Goal: Information Seeking & Learning: Learn about a topic

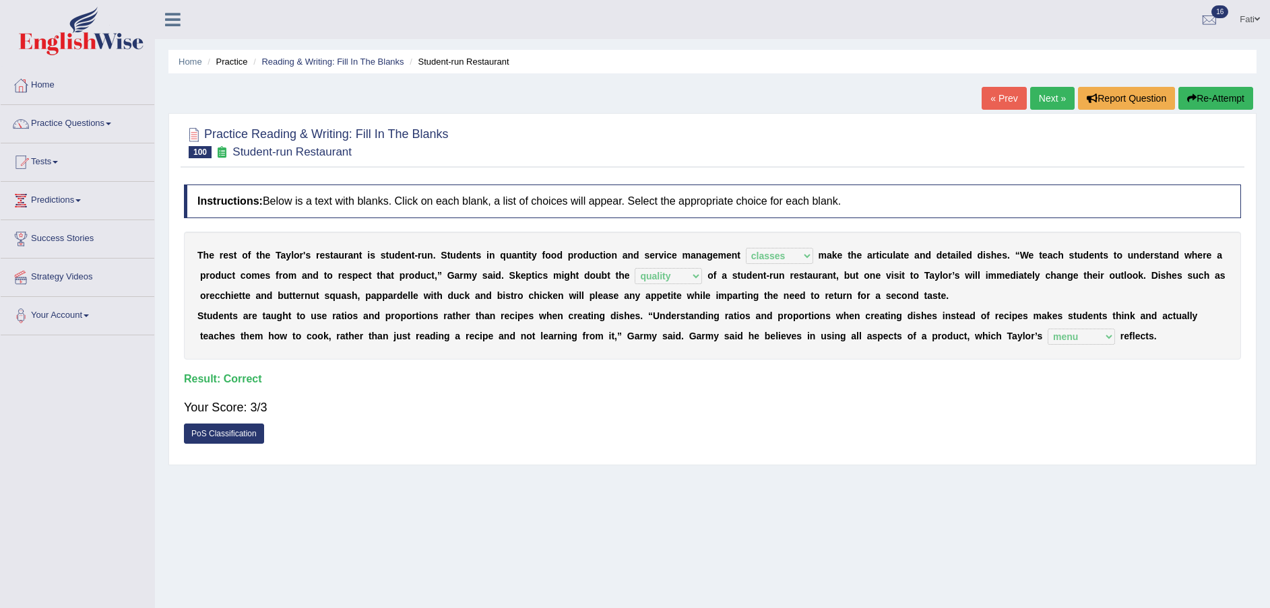
select select "classes"
select select "quality"
select select "menu"
click at [42, 119] on link "Practice Questions" at bounding box center [78, 122] width 154 height 34
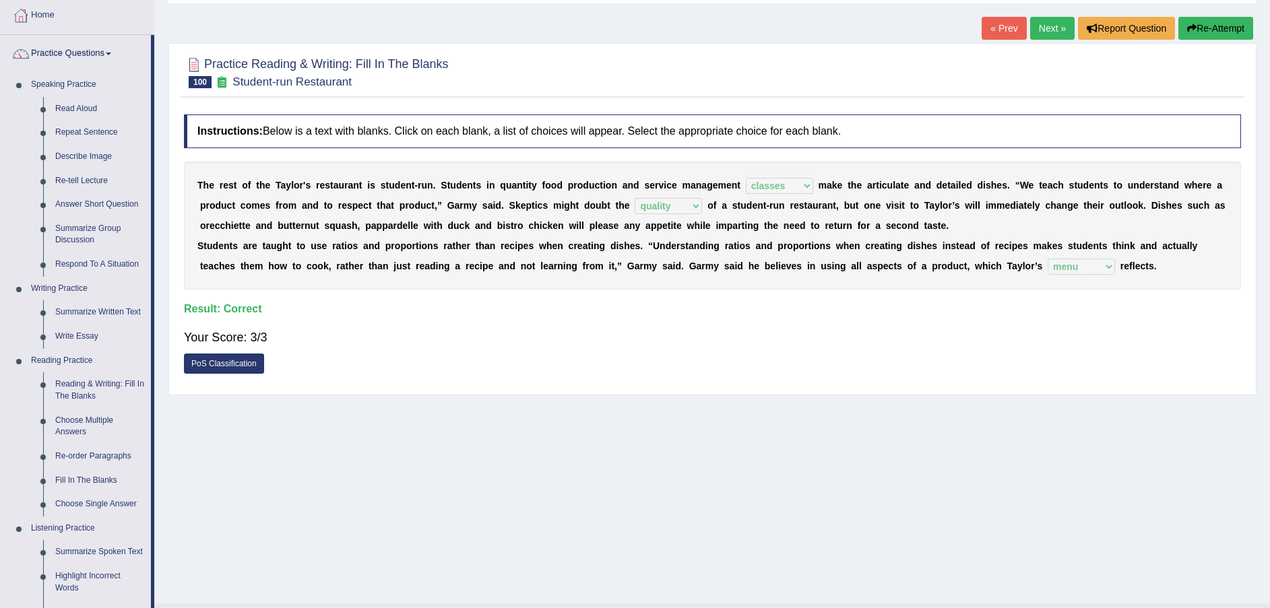
scroll to position [101, 0]
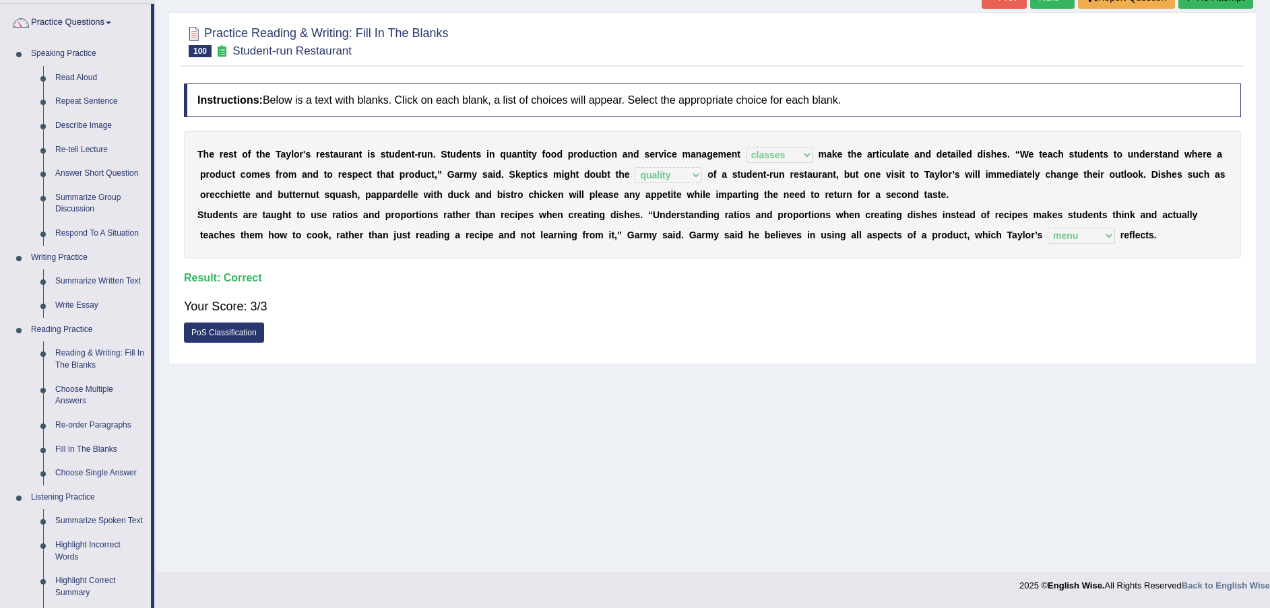
click at [90, 446] on link "Fill In The Blanks" at bounding box center [100, 450] width 102 height 24
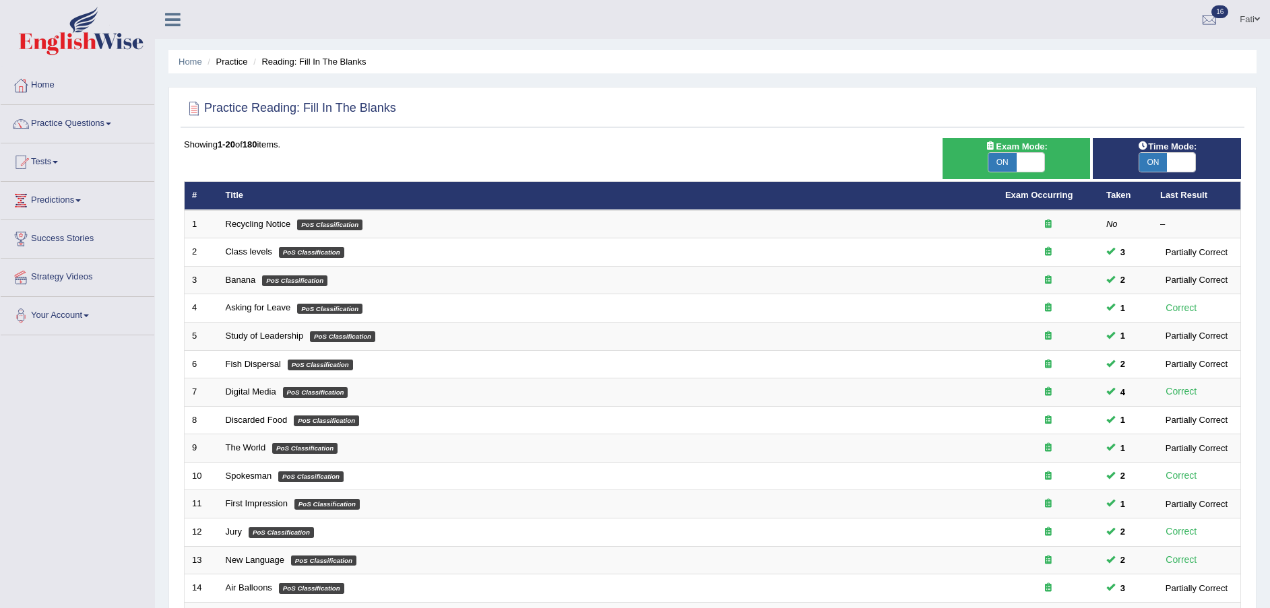
scroll to position [284, 0]
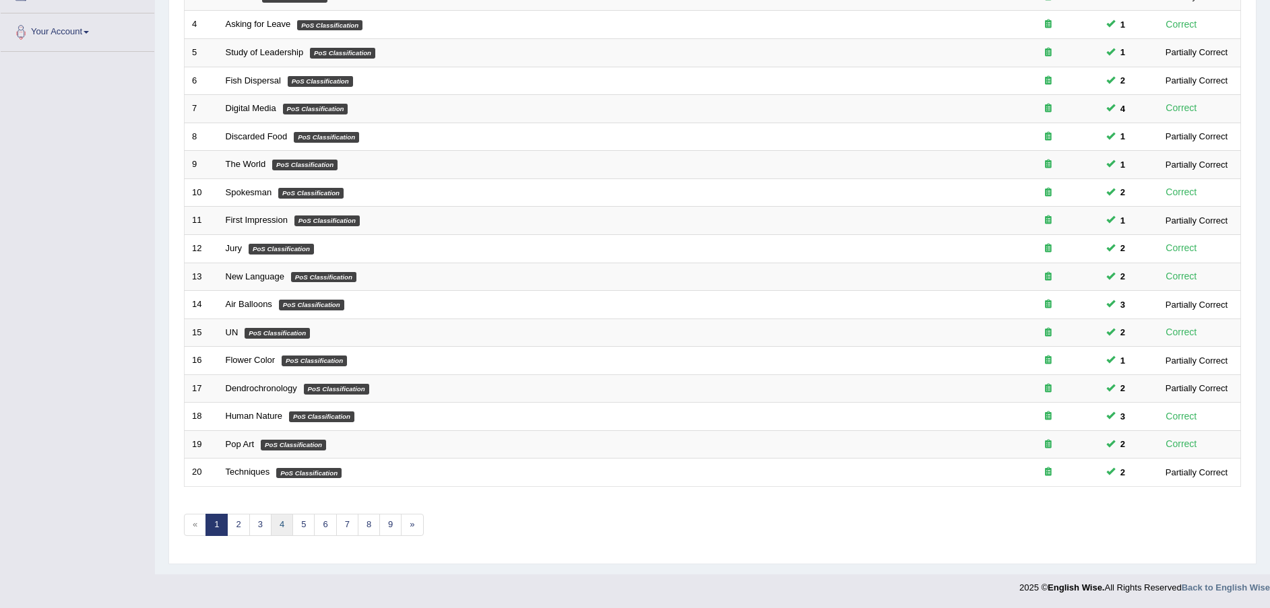
click at [280, 523] on link "4" at bounding box center [282, 525] width 22 height 22
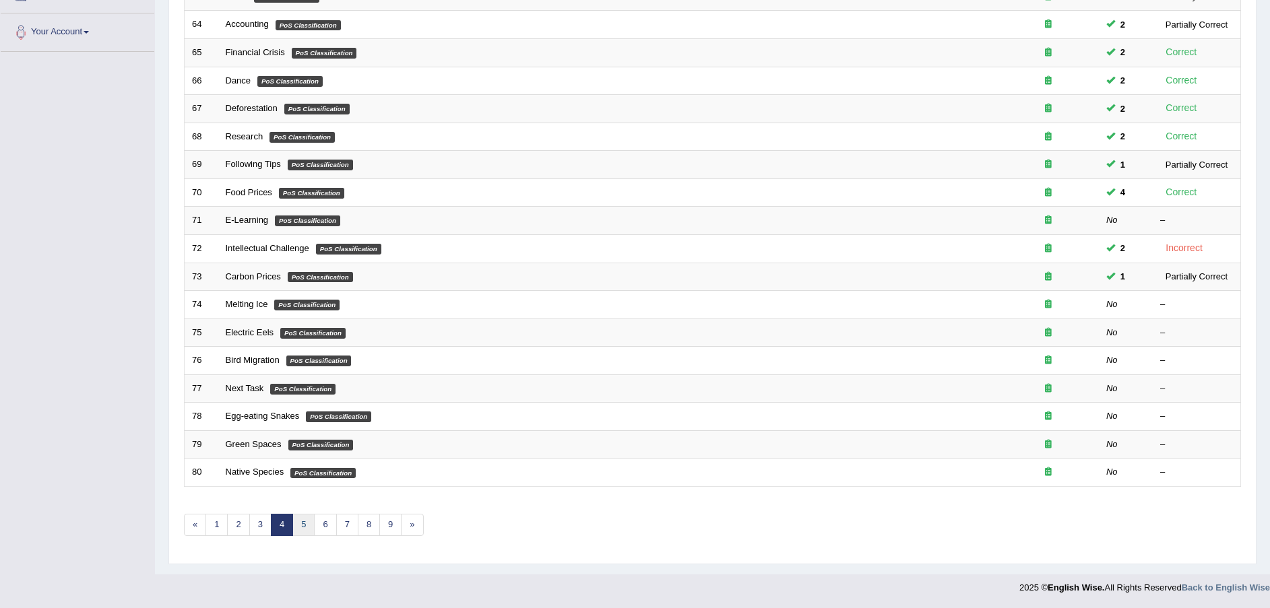
click at [305, 526] on link "5" at bounding box center [303, 525] width 22 height 22
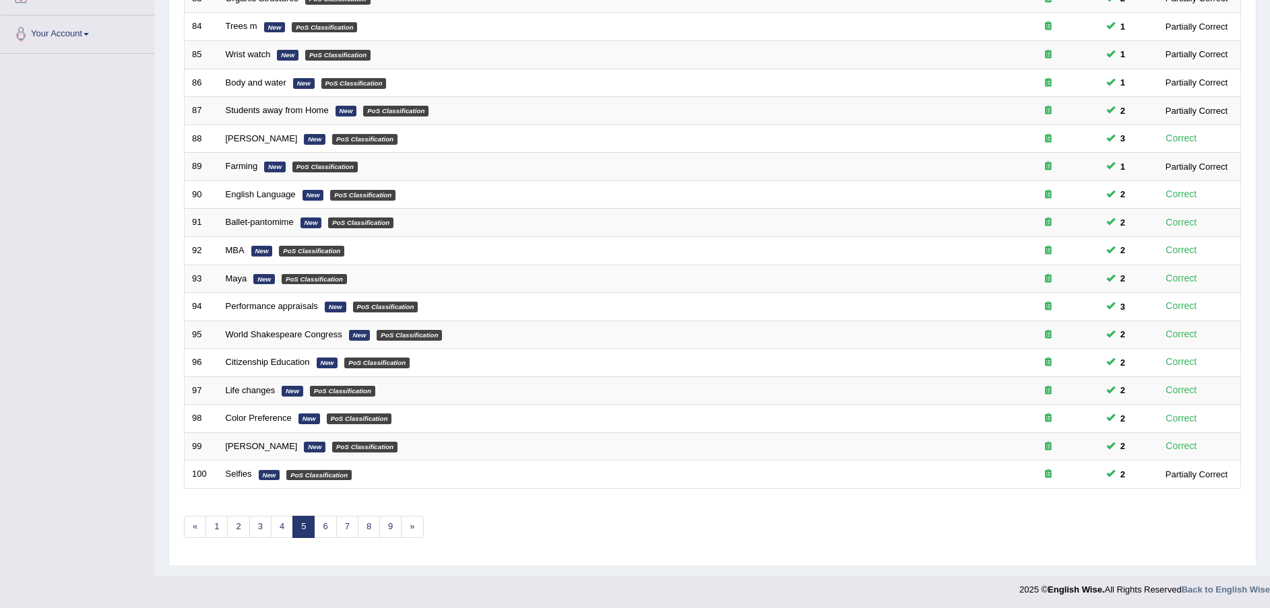
scroll to position [284, 0]
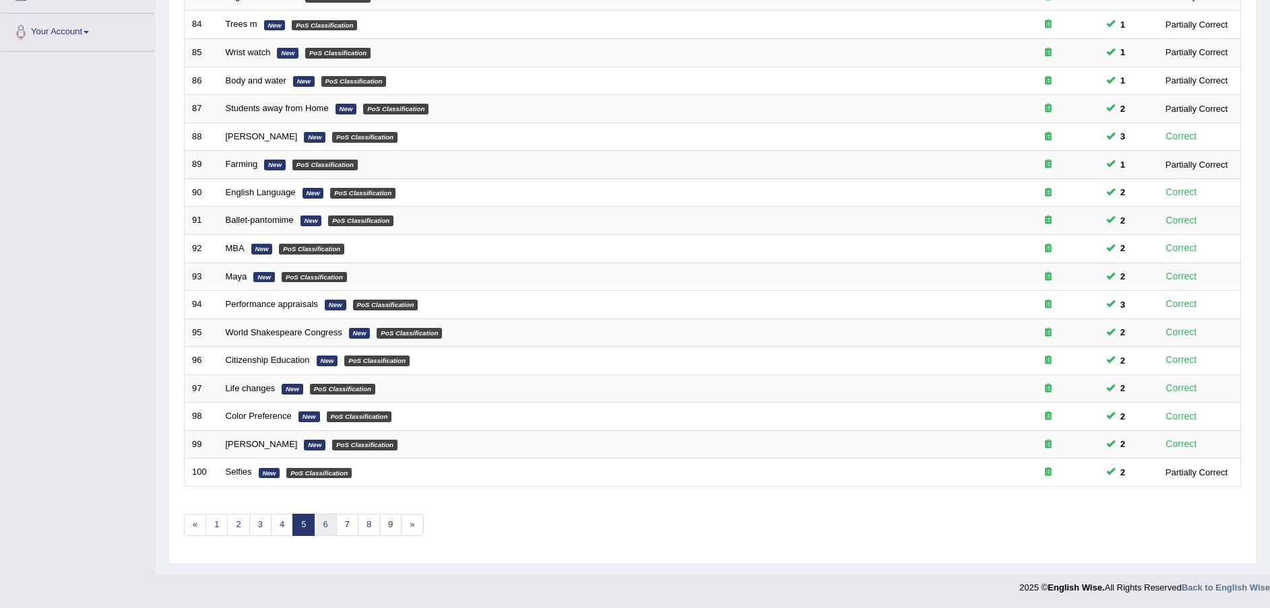
click at [321, 523] on link "6" at bounding box center [325, 525] width 22 height 22
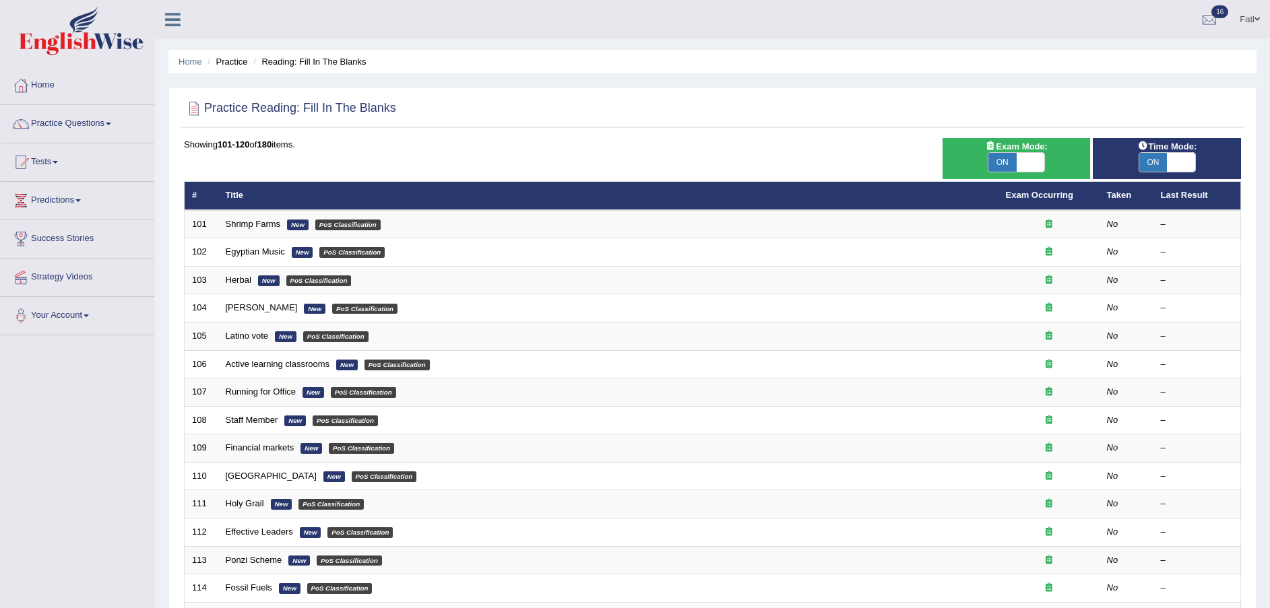
click at [237, 219] on link "Shrimp Farms" at bounding box center [253, 224] width 55 height 10
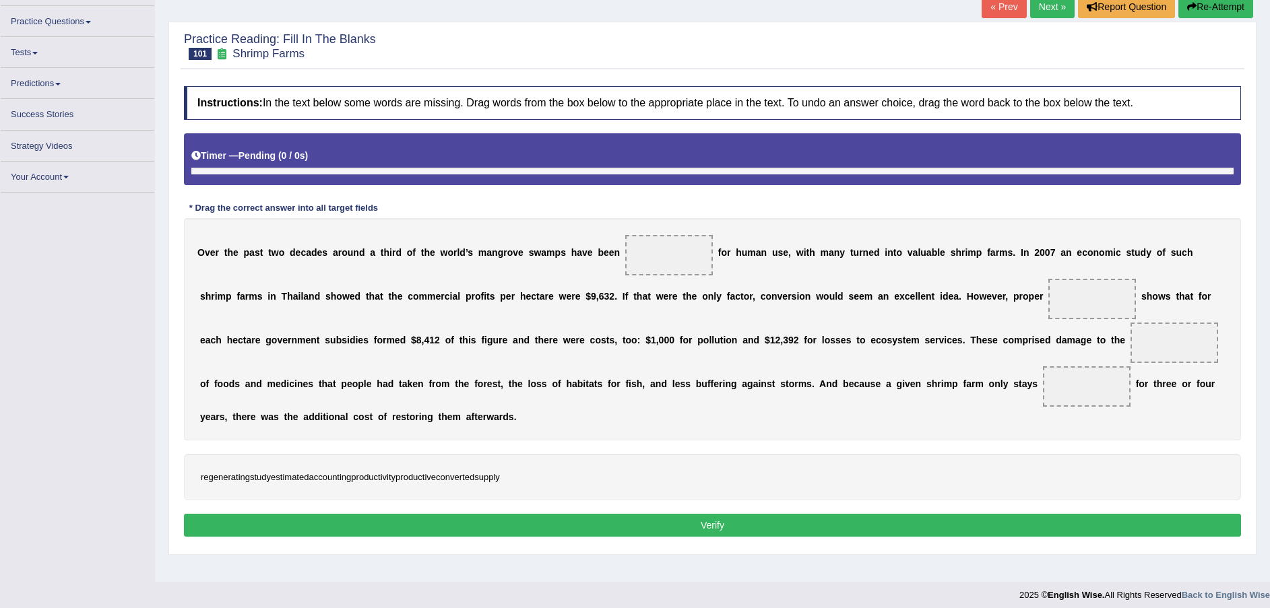
scroll to position [92, 0]
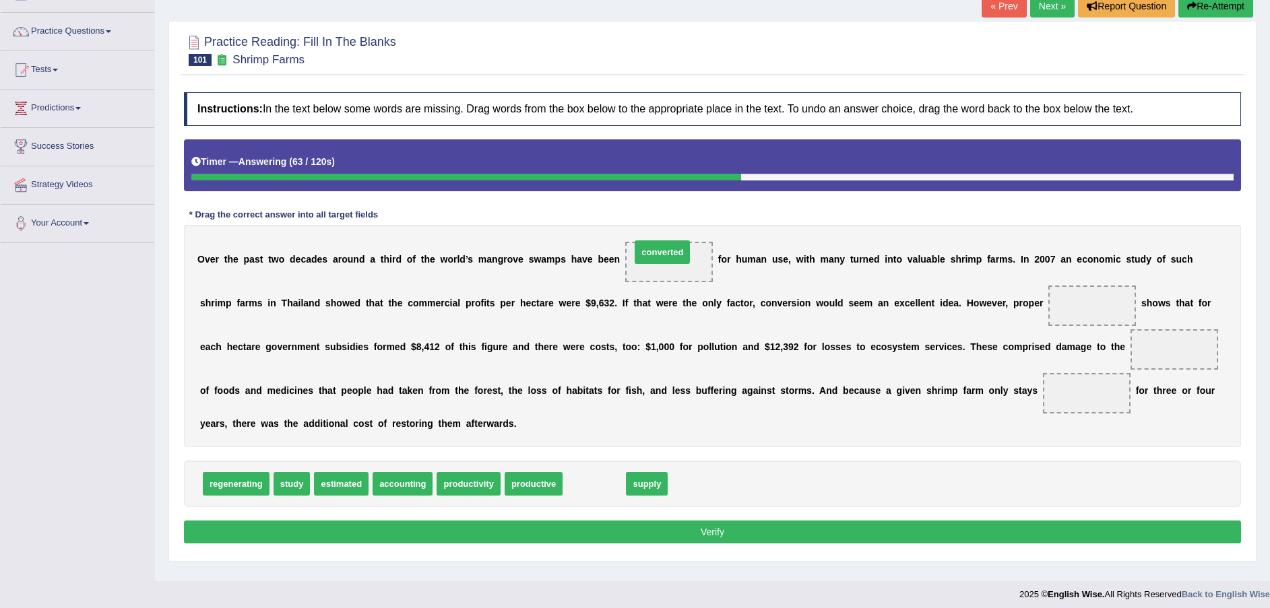
drag, startPoint x: 575, startPoint y: 487, endPoint x: 640, endPoint y: 266, distance: 230.5
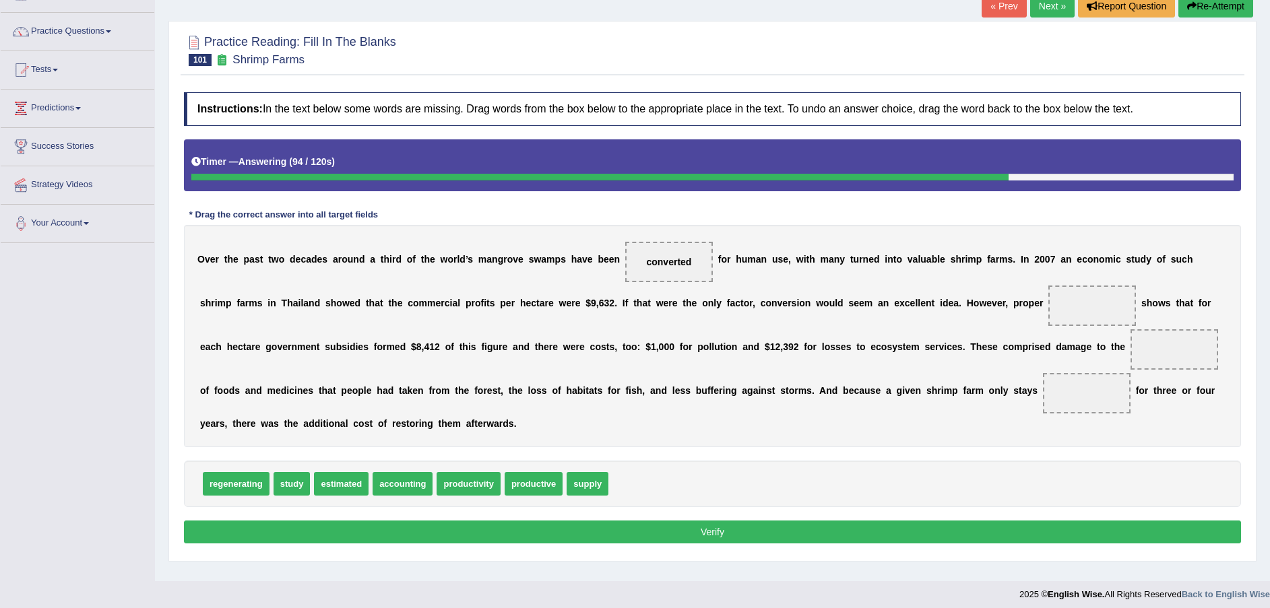
click at [324, 491] on span "estimated" at bounding box center [341, 484] width 55 height 24
drag, startPoint x: 391, startPoint y: 488, endPoint x: 962, endPoint y: 305, distance: 599.4
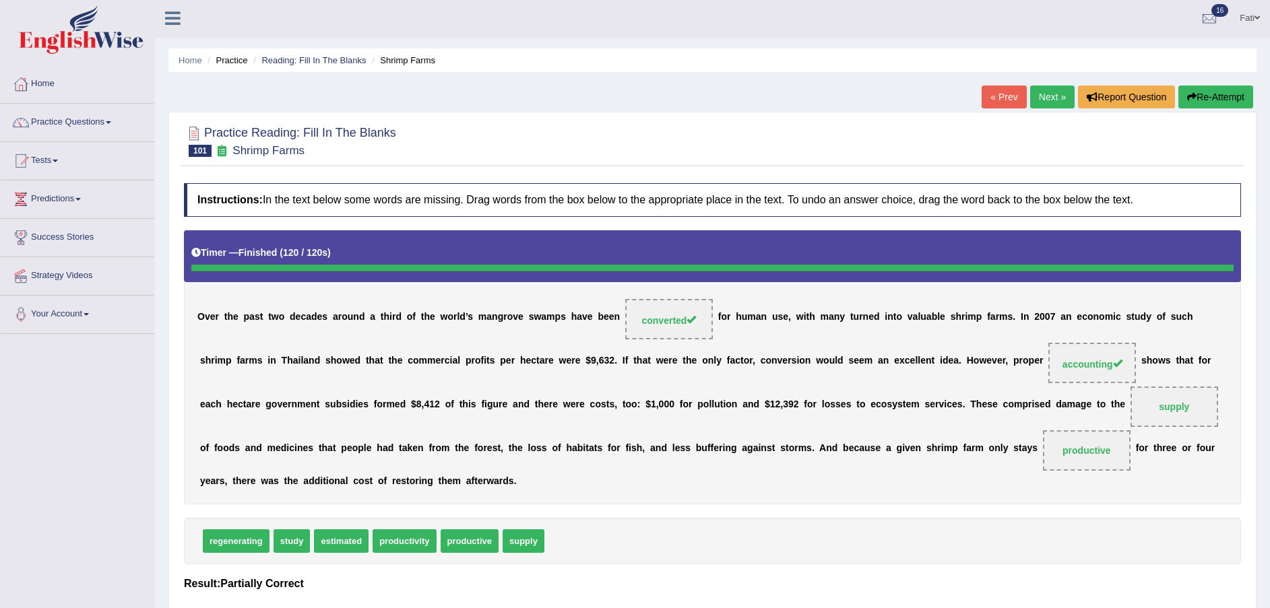
scroll to position [0, 0]
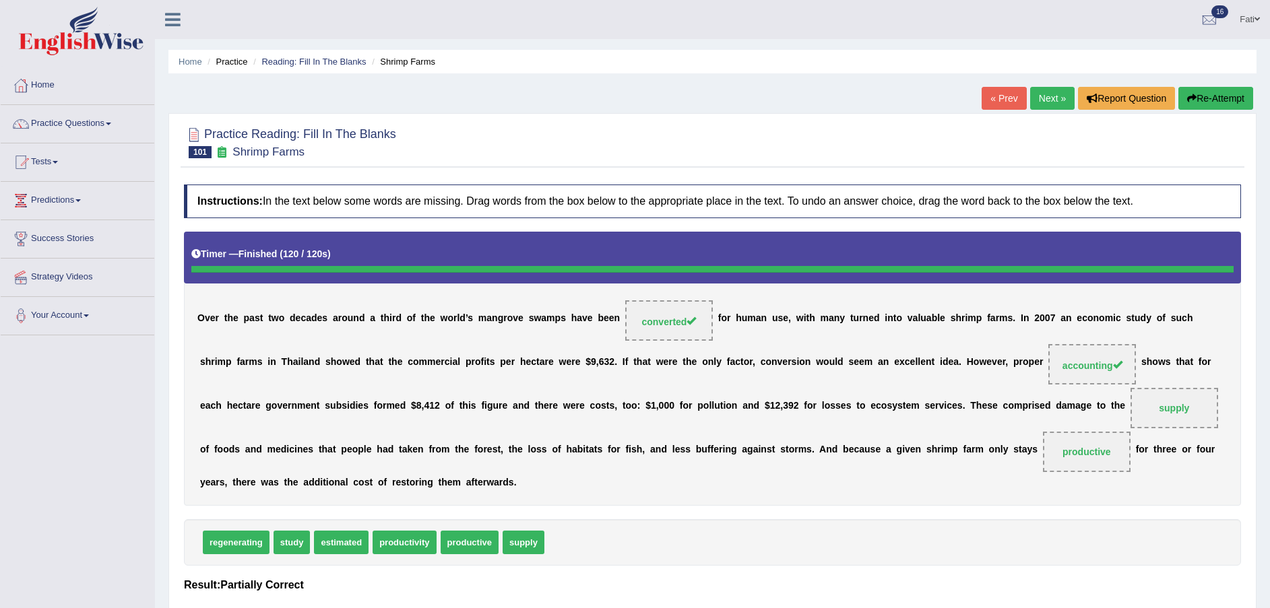
click at [1047, 100] on link "Next »" at bounding box center [1052, 98] width 44 height 23
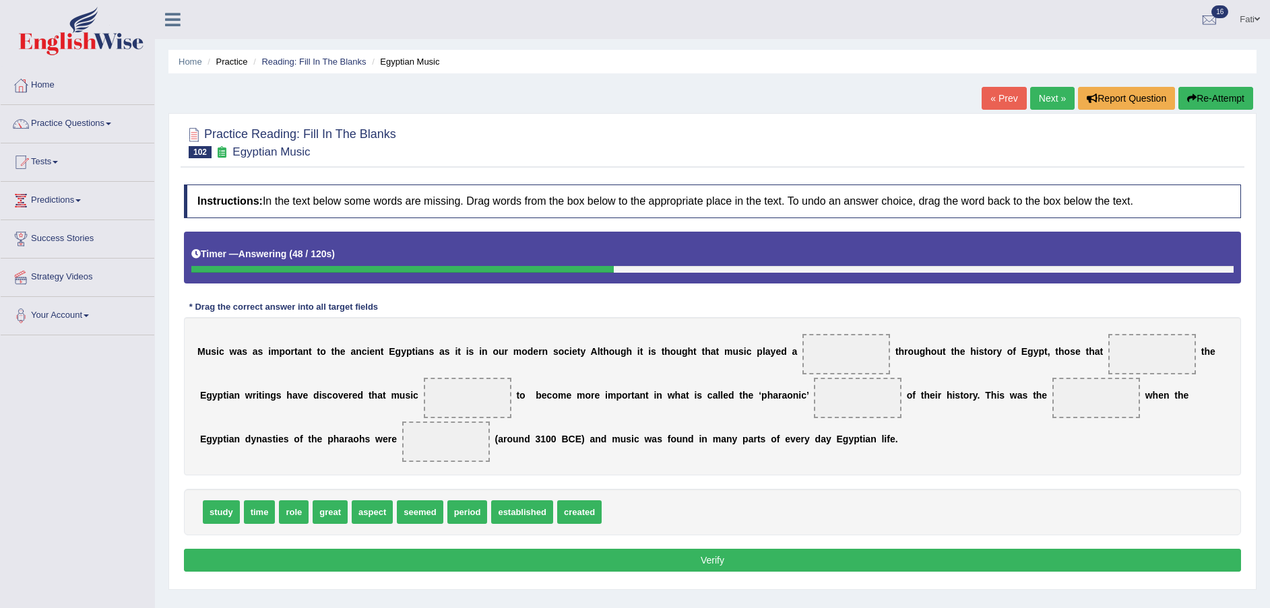
click at [1195, 93] on button "Re-Attempt" at bounding box center [1215, 98] width 75 height 23
drag, startPoint x: 294, startPoint y: 520, endPoint x: 807, endPoint y: 361, distance: 537.3
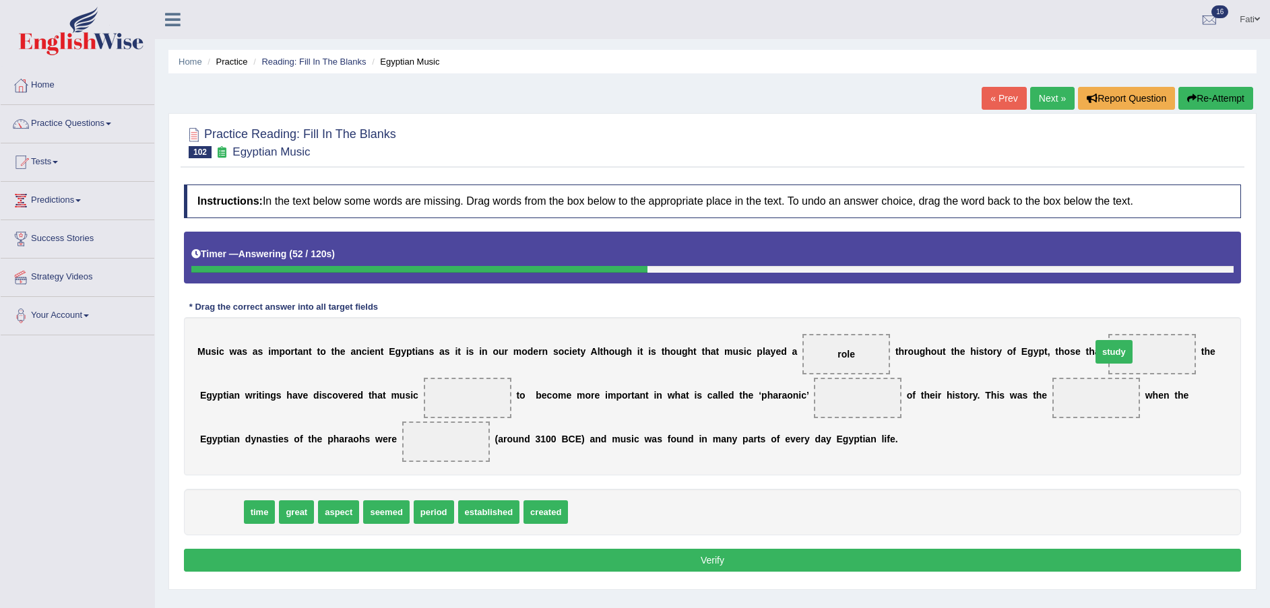
drag, startPoint x: 212, startPoint y: 508, endPoint x: 1105, endPoint y: 348, distance: 907.1
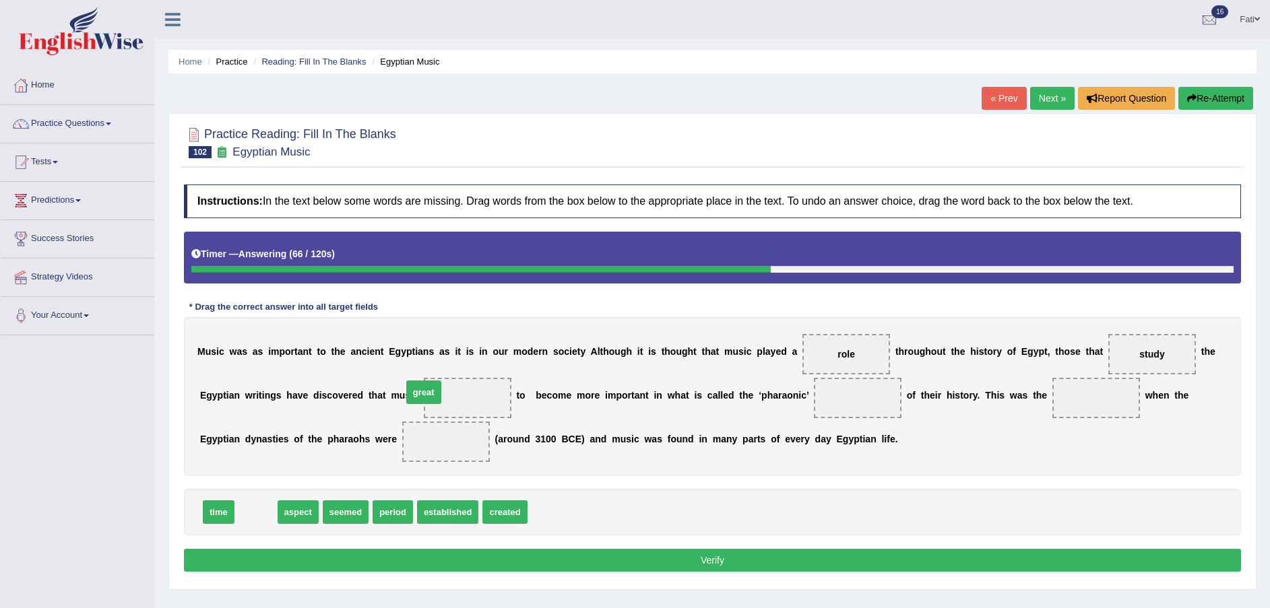
drag, startPoint x: 247, startPoint y: 516, endPoint x: 415, endPoint y: 400, distance: 203.9
drag, startPoint x: 414, startPoint y: 393, endPoint x: 560, endPoint y: 503, distance: 182.9
drag, startPoint x: 311, startPoint y: 510, endPoint x: 435, endPoint y: 401, distance: 165.7
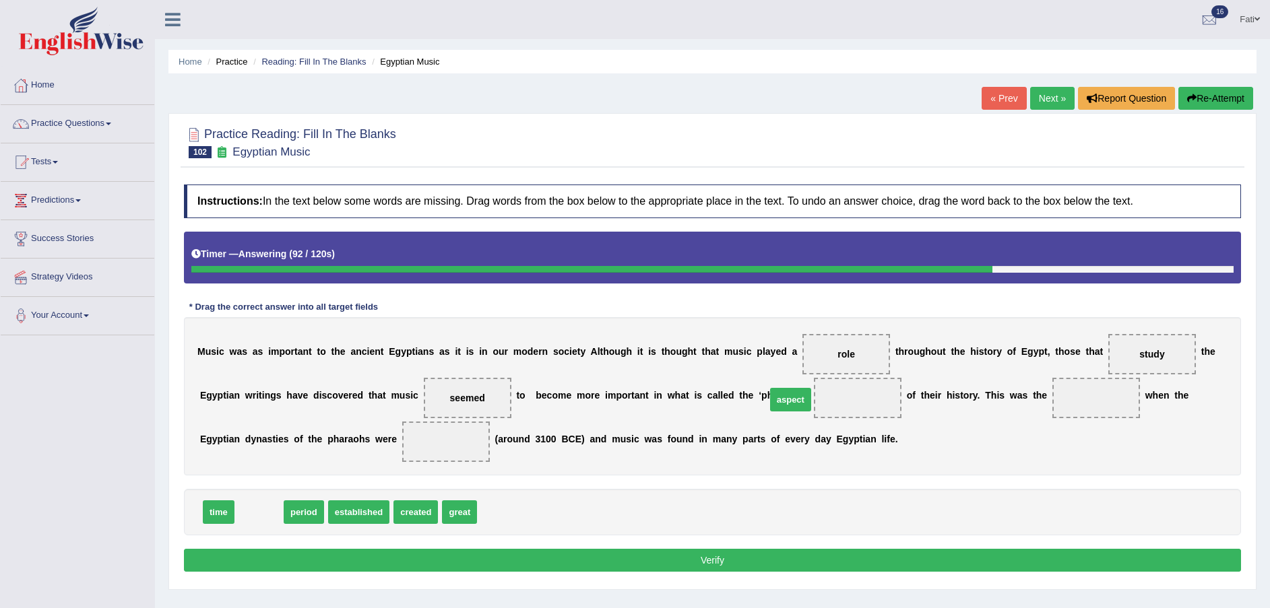
drag, startPoint x: 260, startPoint y: 515, endPoint x: 792, endPoint y: 403, distance: 543.4
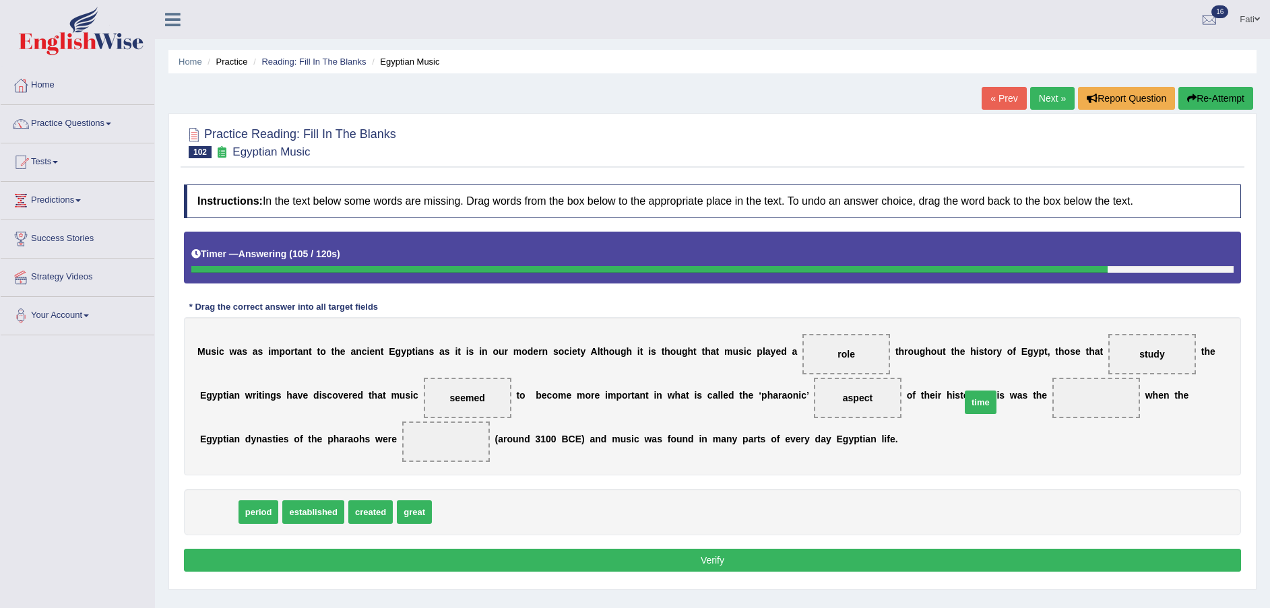
drag, startPoint x: 215, startPoint y: 513, endPoint x: 984, endPoint y: 399, distance: 777.9
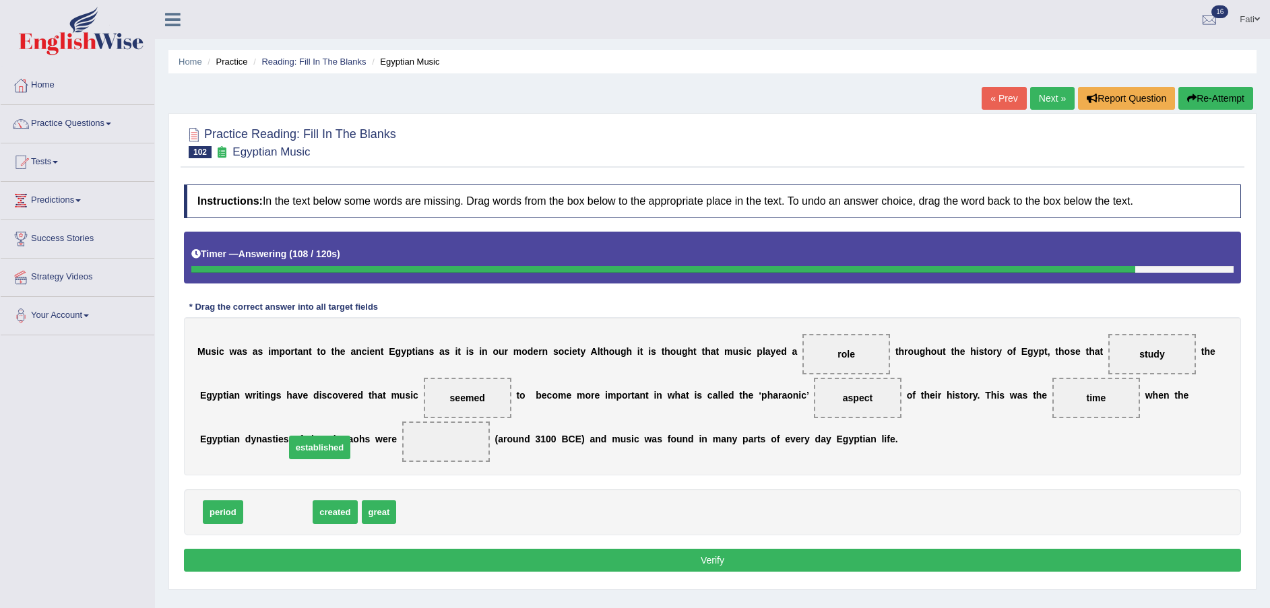
drag, startPoint x: 257, startPoint y: 513, endPoint x: 301, endPoint y: 443, distance: 82.4
click at [402, 562] on button "Verify" at bounding box center [712, 560] width 1057 height 23
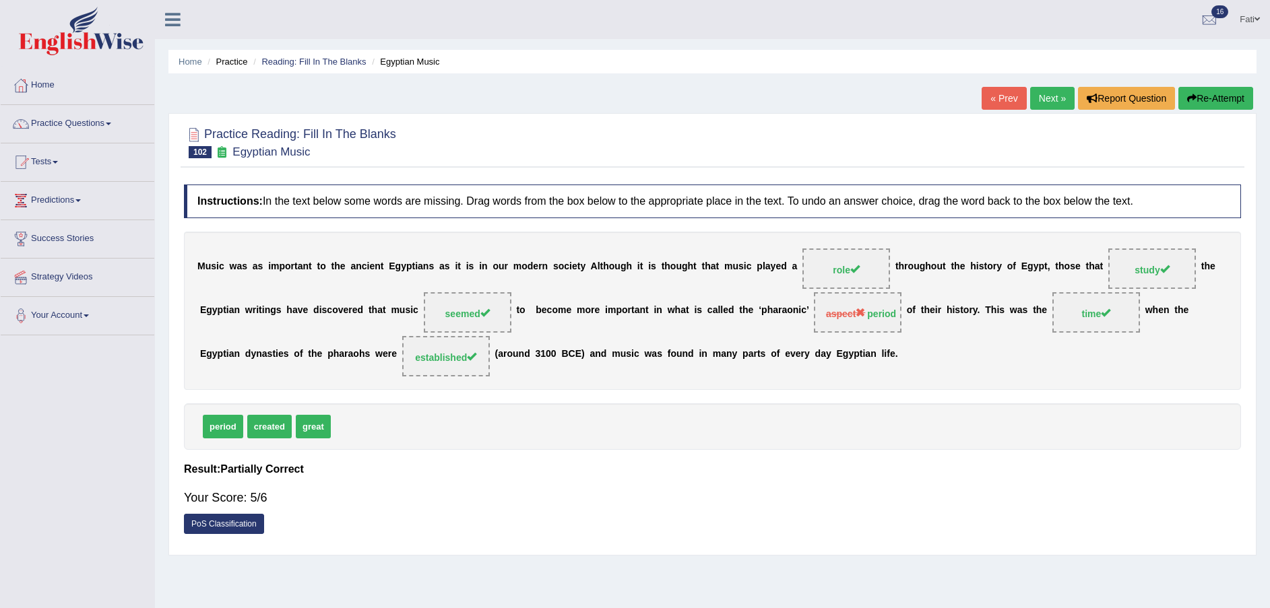
click at [1054, 90] on link "Next »" at bounding box center [1052, 98] width 44 height 23
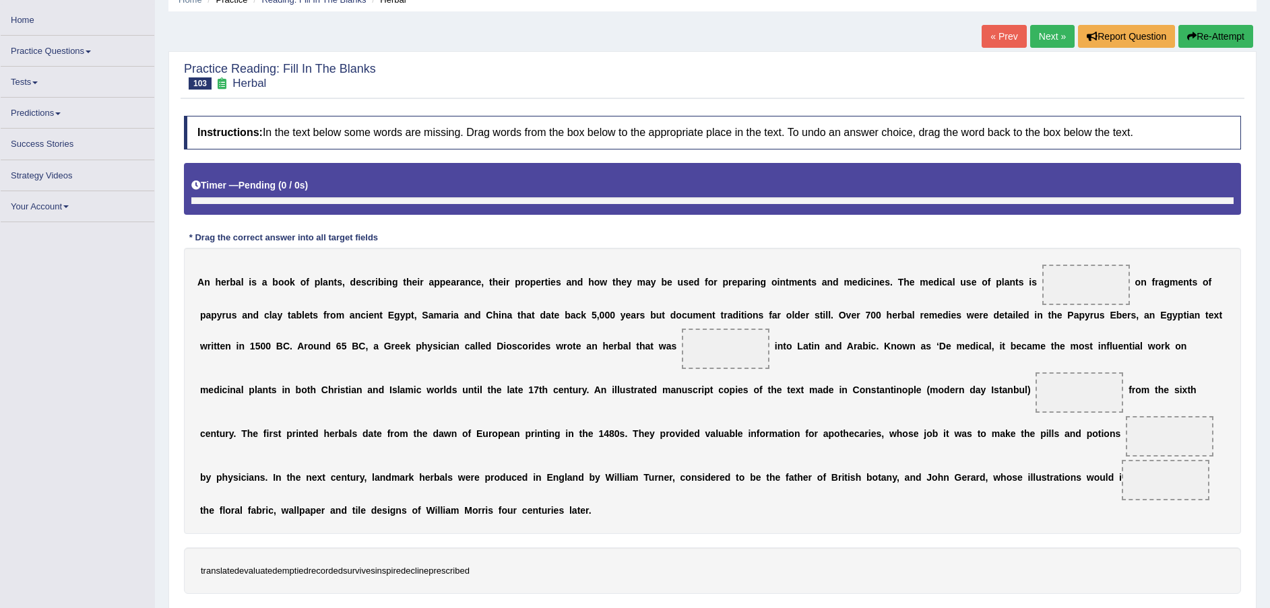
scroll to position [92, 0]
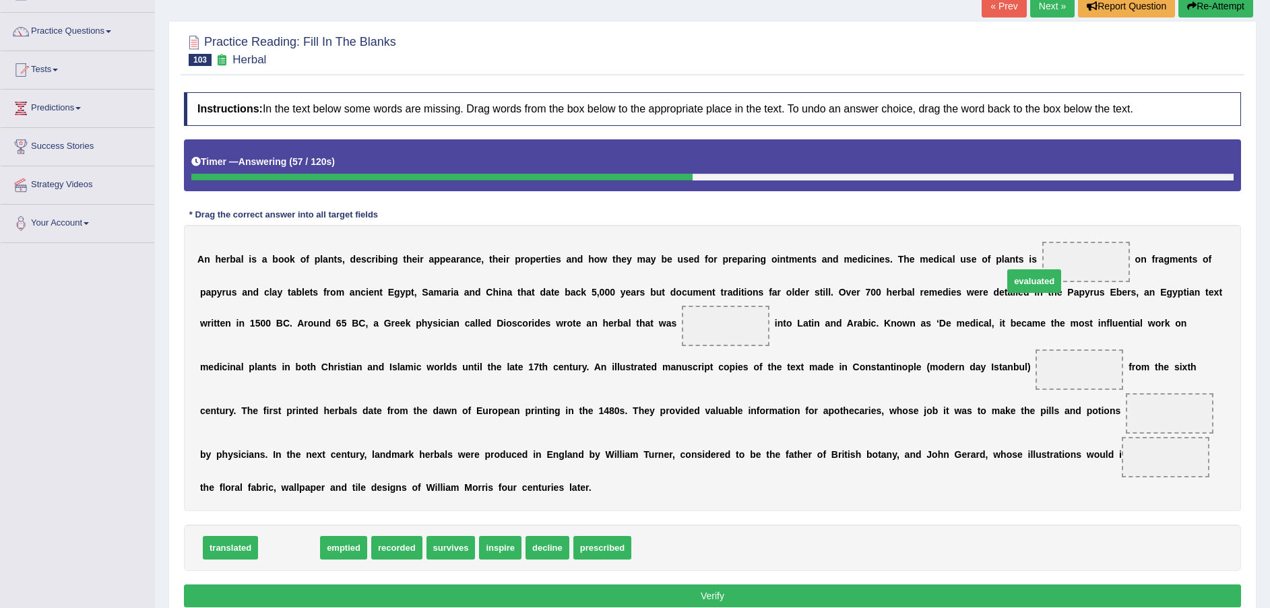
drag, startPoint x: 287, startPoint y: 534, endPoint x: 1034, endPoint y: 265, distance: 793.7
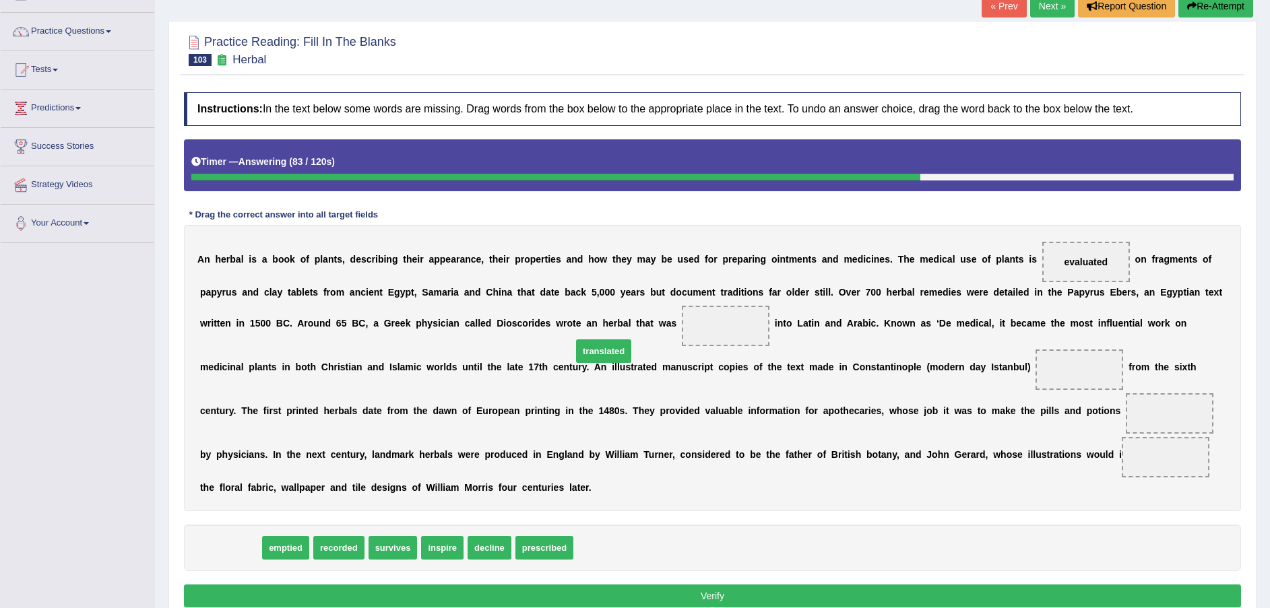
drag, startPoint x: 220, startPoint y: 526, endPoint x: 592, endPoint y: 329, distance: 420.2
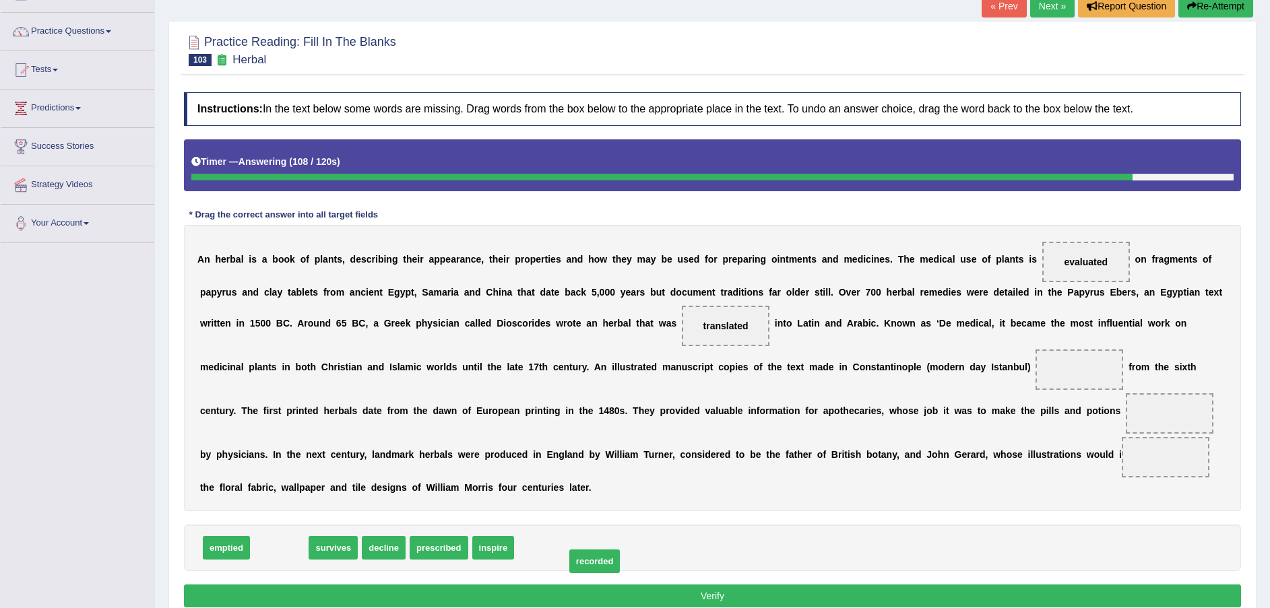
drag, startPoint x: 288, startPoint y: 530, endPoint x: 603, endPoint y: 543, distance: 315.6
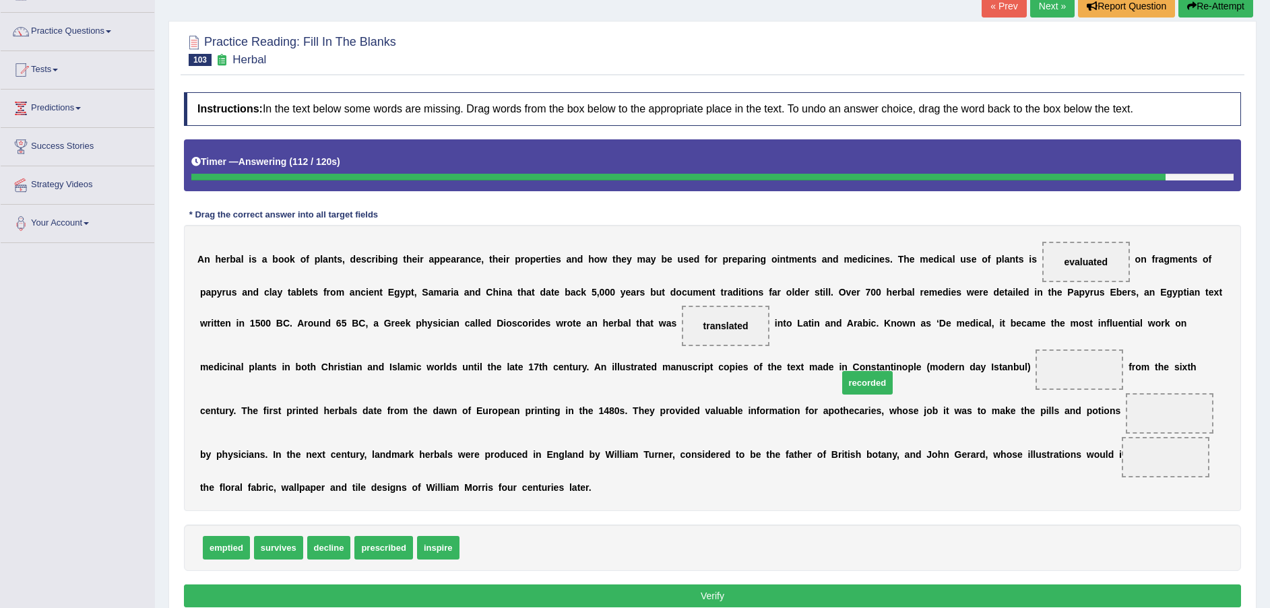
drag, startPoint x: 544, startPoint y: 497, endPoint x: 849, endPoint y: 360, distance: 334.8
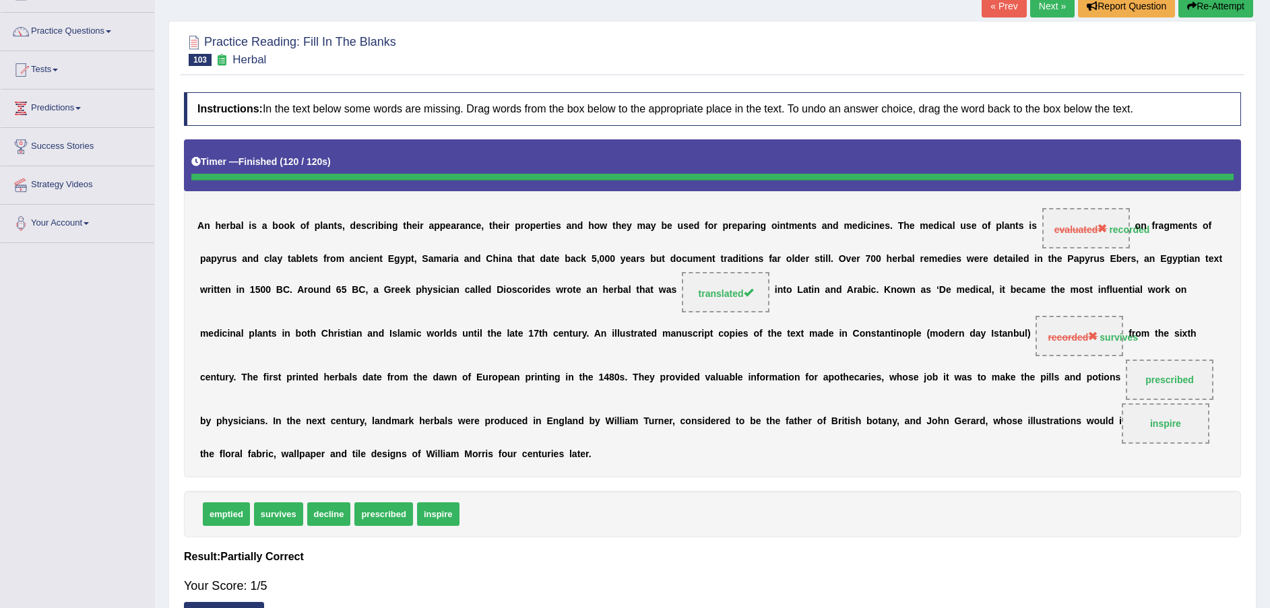
click at [1216, 10] on button "Re-Attempt" at bounding box center [1215, 6] width 75 height 23
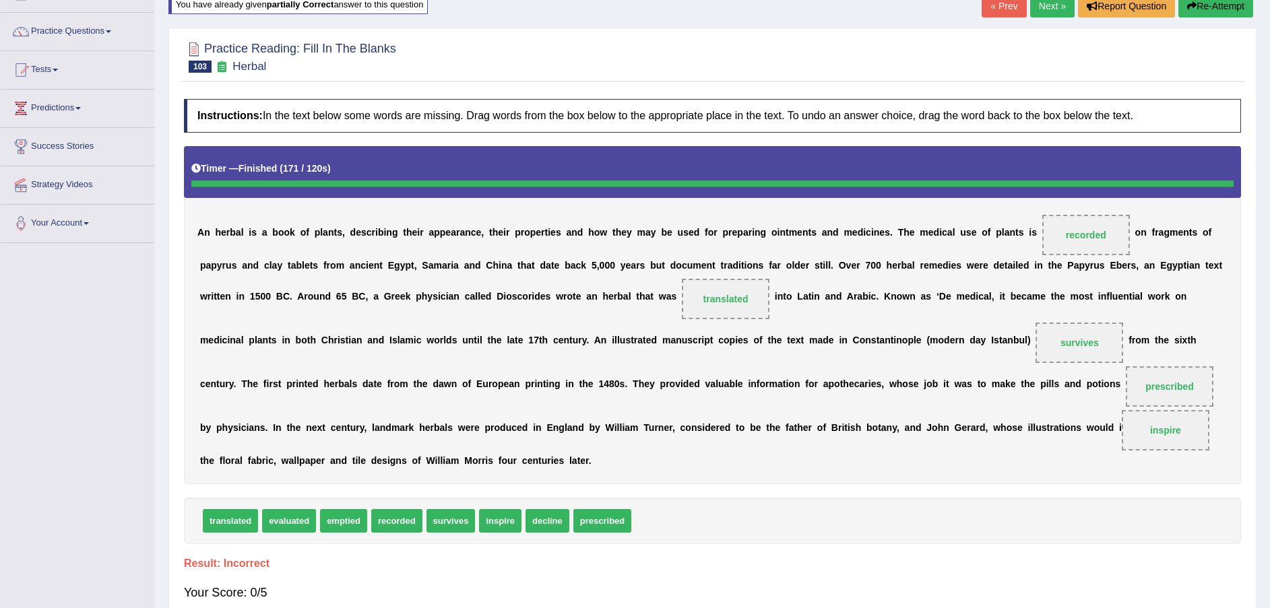
click at [730, 436] on div "A n h e r b a l i s a b o o k o f p l a n t s , d e s c r i b i n g t h e i r a…" at bounding box center [712, 315] width 1057 height 338
click at [1205, 0] on button "Re-Attempt" at bounding box center [1215, 6] width 75 height 23
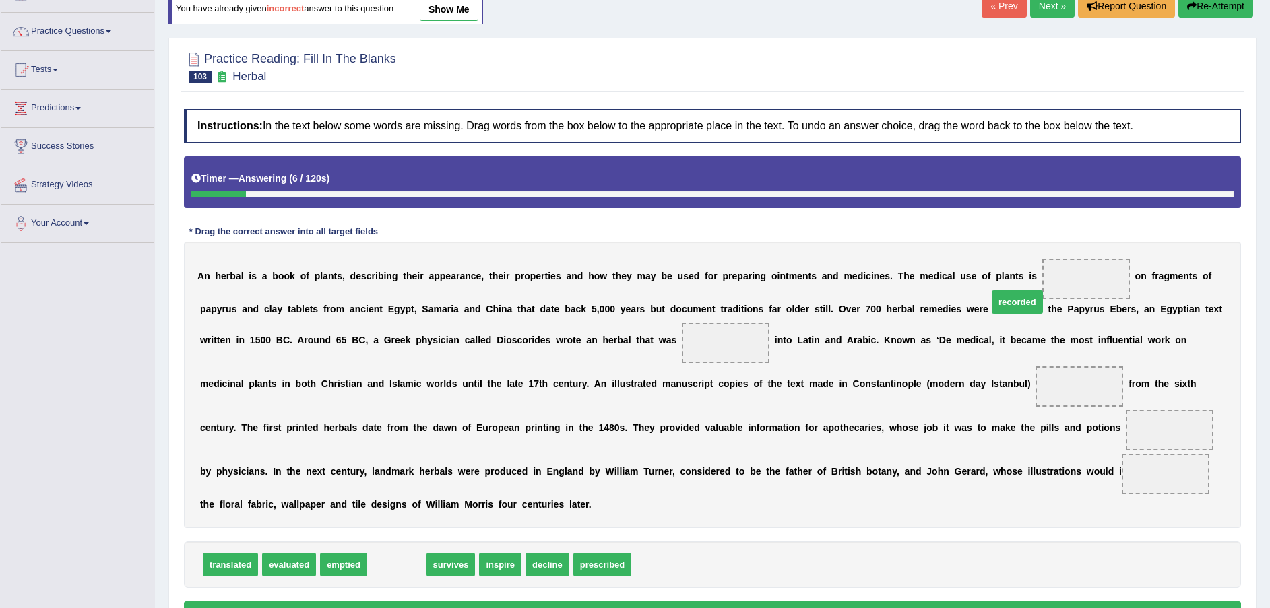
drag, startPoint x: 397, startPoint y: 548, endPoint x: 1017, endPoint y: 285, distance: 673.9
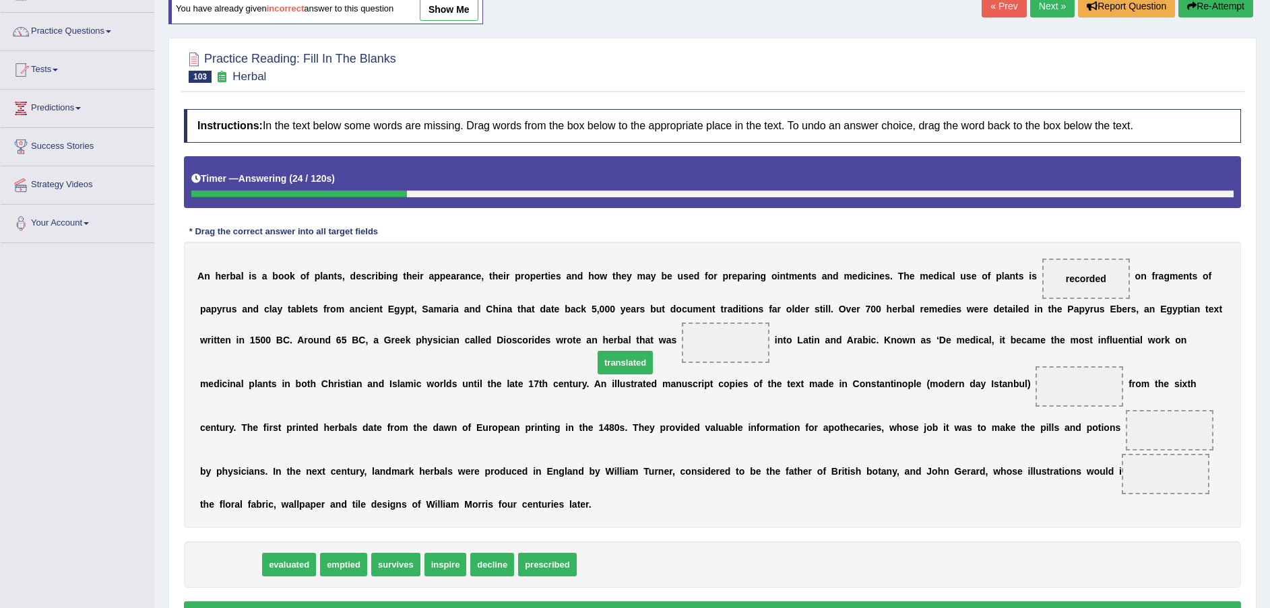
drag, startPoint x: 229, startPoint y: 548, endPoint x: 623, endPoint y: 346, distance: 443.0
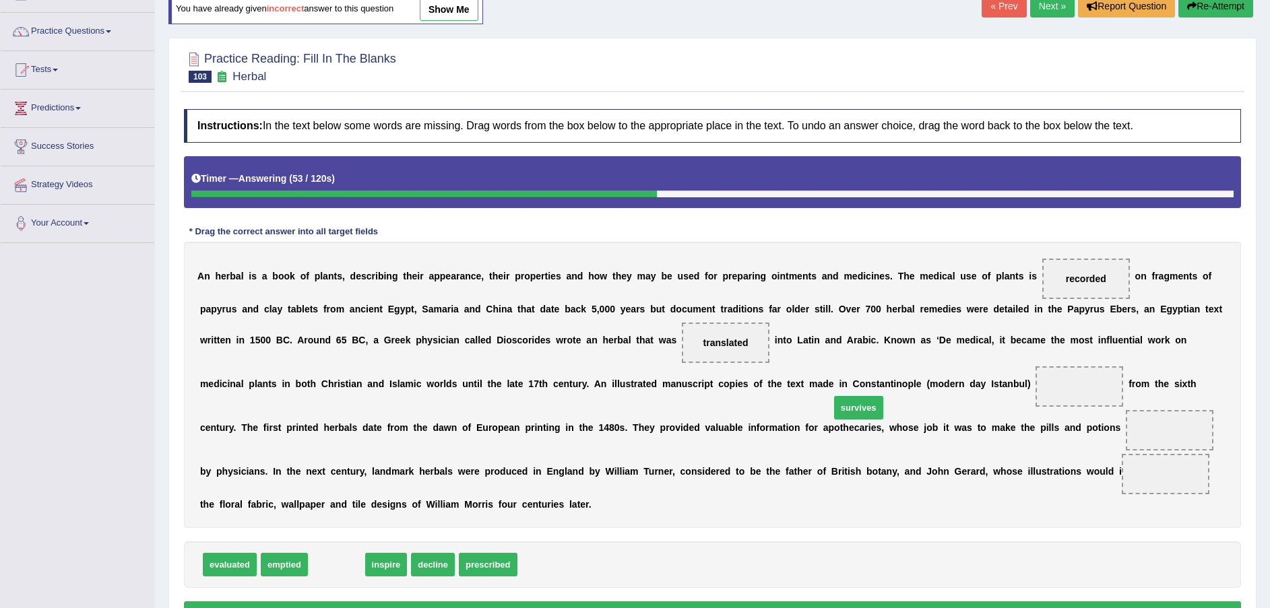
drag, startPoint x: 332, startPoint y: 547, endPoint x: 854, endPoint y: 390, distance: 545.3
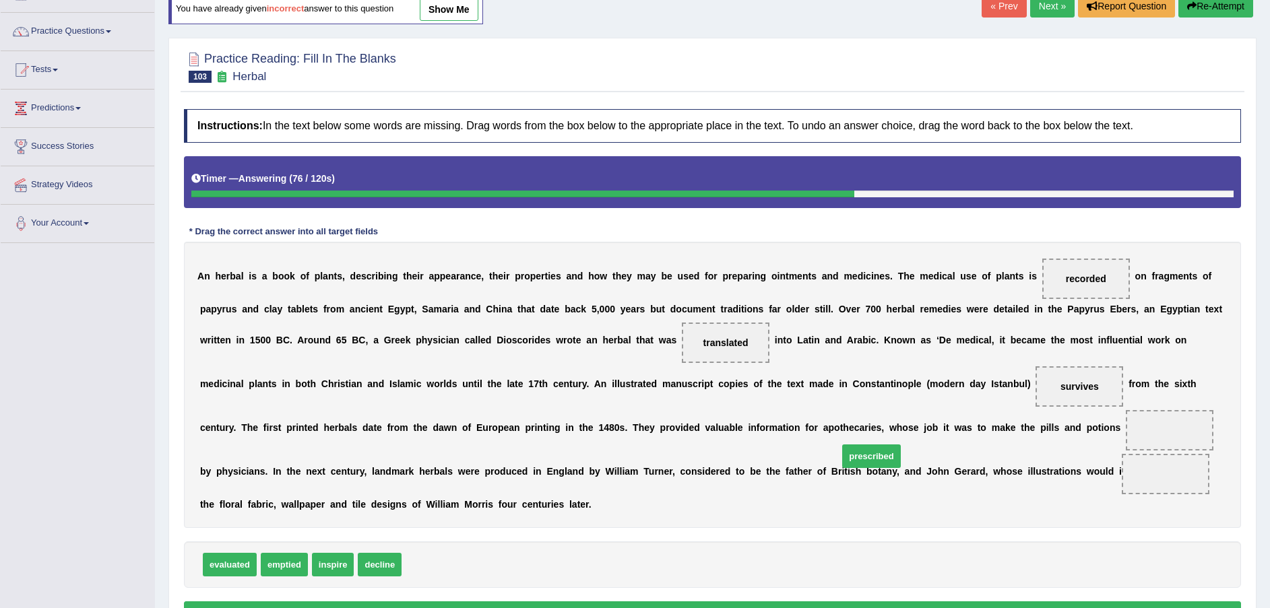
drag, startPoint x: 431, startPoint y: 547, endPoint x: 862, endPoint y: 443, distance: 443.7
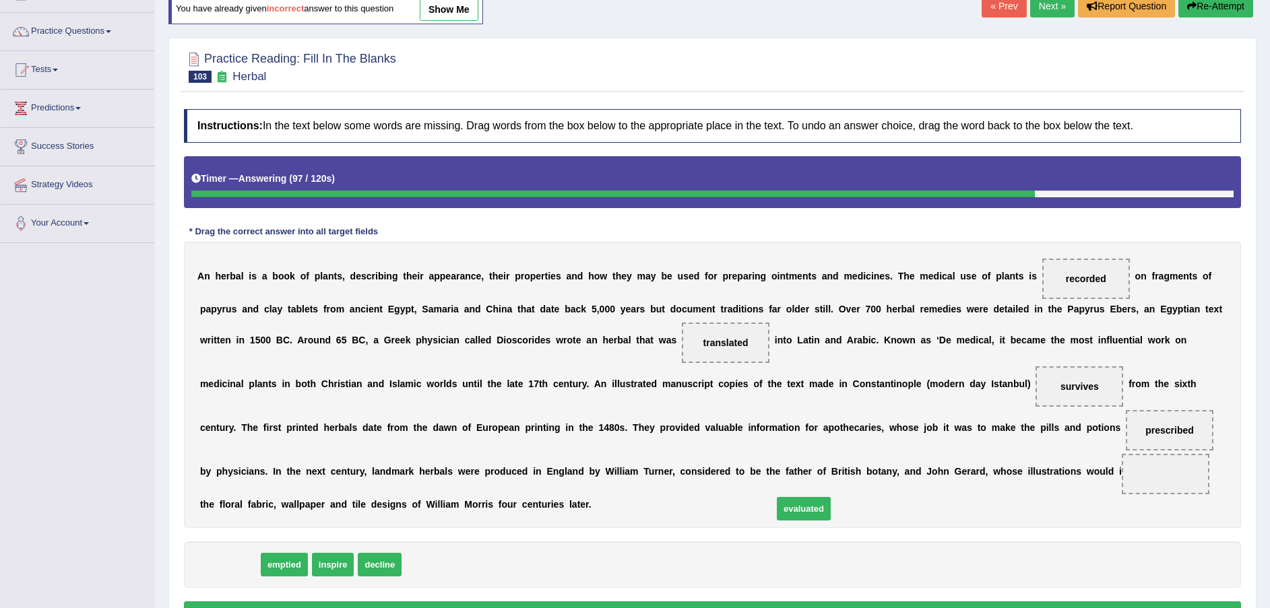
drag, startPoint x: 218, startPoint y: 548, endPoint x: 792, endPoint y: 492, distance: 576.9
click at [729, 602] on button "Verify" at bounding box center [712, 613] width 1057 height 23
